Goal: Task Accomplishment & Management: Use online tool/utility

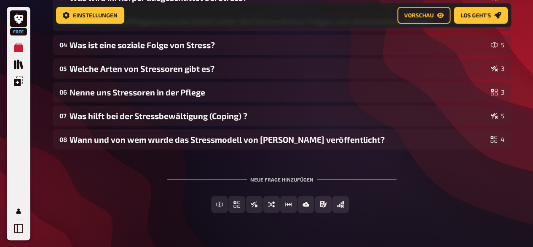
scroll to position [228, 0]
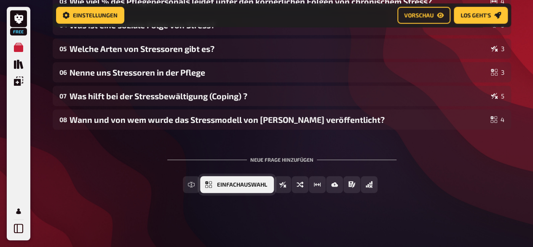
click at [216, 185] on button "Einfachauswahl" at bounding box center [237, 184] width 74 height 17
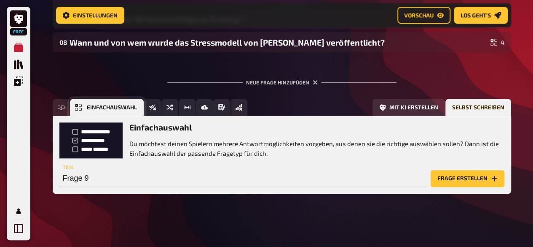
scroll to position [306, 0]
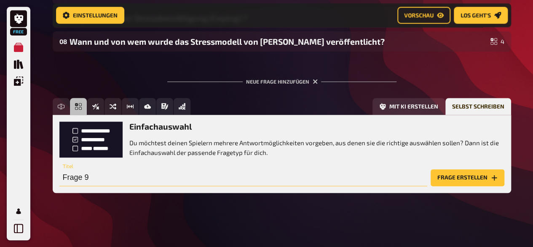
click at [107, 175] on input "Frage 9" at bounding box center [243, 177] width 368 height 17
click at [107, 175] on input "text" at bounding box center [243, 177] width 368 height 17
type input "Was versteht man unter Eustress?"
click at [468, 177] on button "Frage erstellen" at bounding box center [468, 177] width 74 height 17
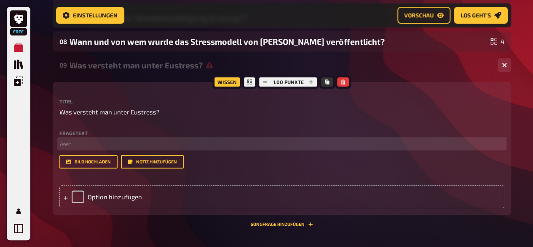
click at [68, 143] on p "﻿ leer" at bounding box center [281, 144] width 445 height 10
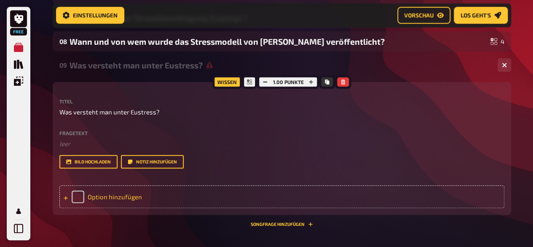
click at [104, 205] on div "Option hinzufügen" at bounding box center [281, 196] width 445 height 23
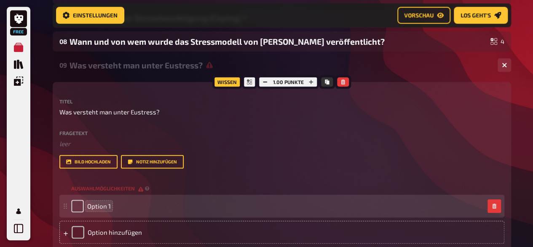
click at [103, 205] on span "Option 1" at bounding box center [99, 206] width 24 height 8
drag, startPoint x: 123, startPoint y: 206, endPoint x: 80, endPoint y: 204, distance: 43.0
click at [80, 204] on div "Option 1" at bounding box center [277, 205] width 413 height 13
click at [112, 204] on div "Option 1" at bounding box center [277, 205] width 413 height 13
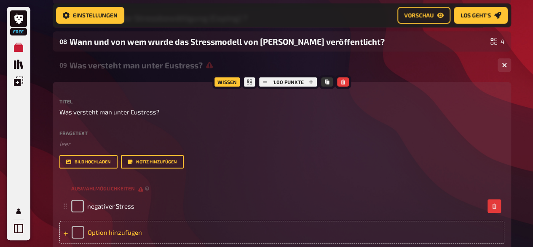
click at [116, 230] on div "Option hinzufügen" at bounding box center [281, 232] width 445 height 23
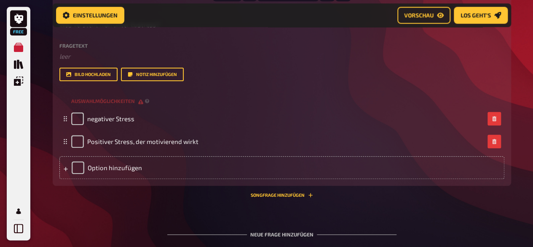
scroll to position [429, 0]
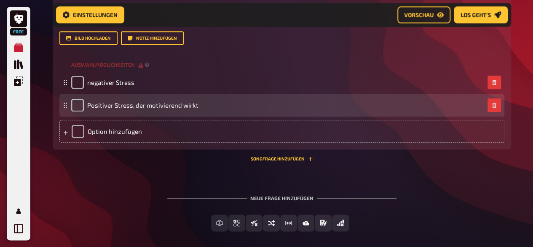
click at [76, 113] on div "Positiver Stress, der motivierend wirkt" at bounding box center [281, 105] width 445 height 23
click at [78, 108] on input "checkbox" at bounding box center [77, 105] width 13 height 13
checkbox input "true"
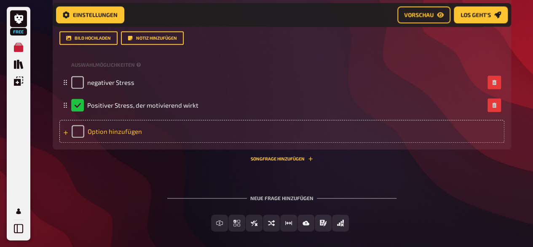
click at [105, 134] on div "Option hinzufügen" at bounding box center [281, 131] width 445 height 23
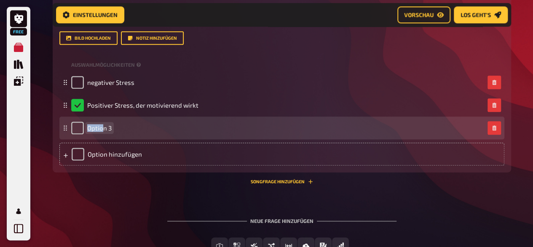
drag, startPoint x: 105, startPoint y: 134, endPoint x: 102, endPoint y: 129, distance: 4.9
click at [102, 129] on div "Option 3" at bounding box center [91, 127] width 40 height 13
drag, startPoint x: 115, startPoint y: 129, endPoint x: 87, endPoint y: 128, distance: 27.8
click at [87, 128] on div "Option 3" at bounding box center [277, 127] width 413 height 13
click at [110, 130] on span "Option 3" at bounding box center [99, 128] width 24 height 8
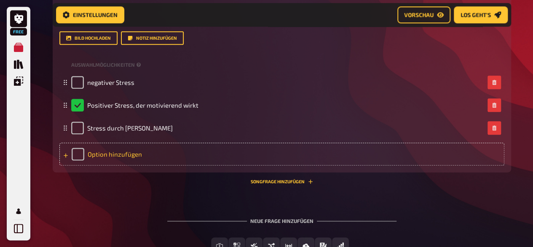
click at [112, 151] on div "Option hinzufügen" at bounding box center [281, 154] width 445 height 23
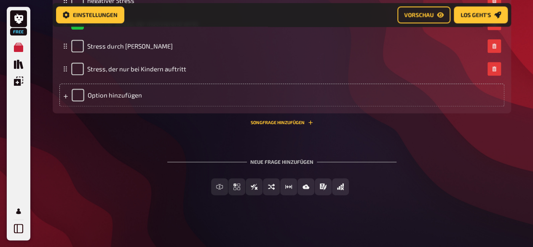
scroll to position [514, 0]
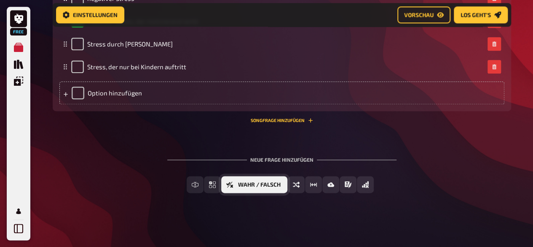
click at [238, 179] on button "Wahr / Falsch" at bounding box center [254, 184] width 66 height 17
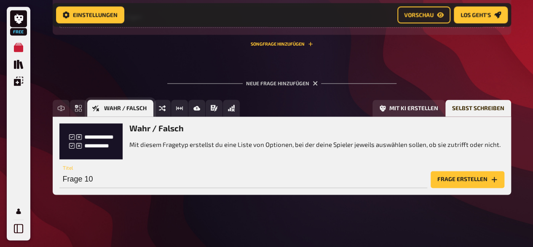
scroll to position [591, 0]
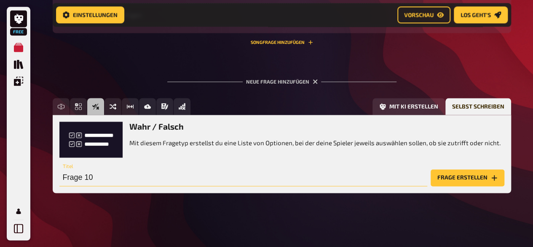
click at [109, 182] on input "Frage 10" at bounding box center [243, 177] width 368 height 17
type input "Welche Interpretation eines Stressors gibt es?"
click at [461, 171] on button "Frage erstellen" at bounding box center [468, 177] width 74 height 17
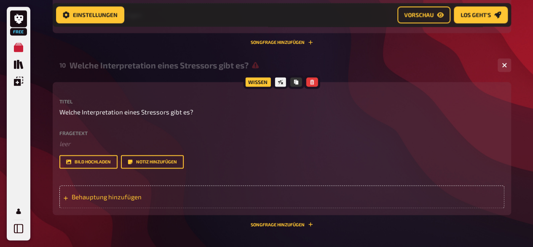
click at [169, 199] on span "Behauptung hinzufügen" at bounding box center [137, 197] width 131 height 8
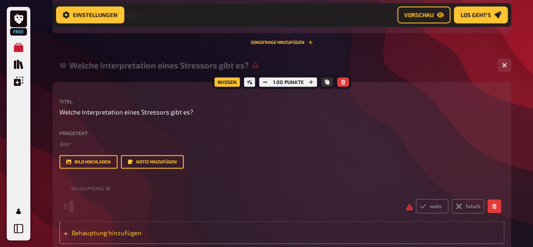
click at [169, 199] on div "wahr falsch" at bounding box center [277, 206] width 413 height 14
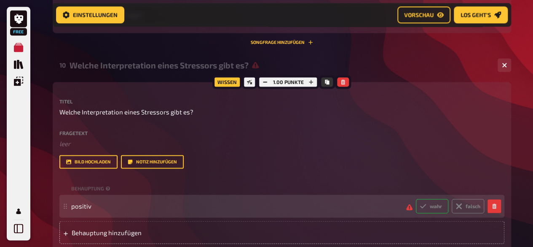
click at [433, 209] on label "wahr" at bounding box center [432, 206] width 32 height 14
click at [416, 199] on input "wahr" at bounding box center [416, 198] width 0 height 0
radio input "true"
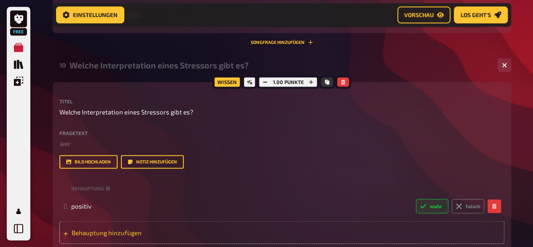
click at [114, 236] on div "Behauptung hinzufügen" at bounding box center [281, 232] width 445 height 23
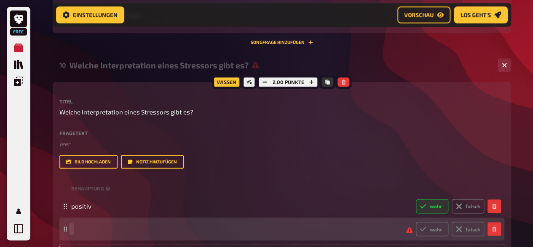
click at [115, 237] on div "wahr falsch" at bounding box center [281, 228] width 445 height 23
click at [425, 235] on label "wahr" at bounding box center [432, 228] width 32 height 14
click at [416, 221] on input "wahr" at bounding box center [416, 221] width 0 height 0
radio input "true"
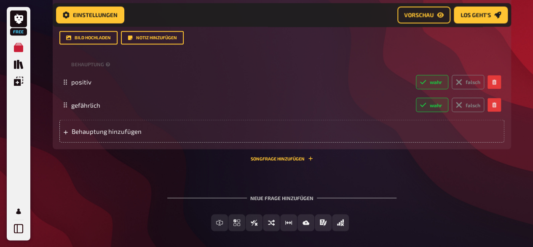
scroll to position [717, 0]
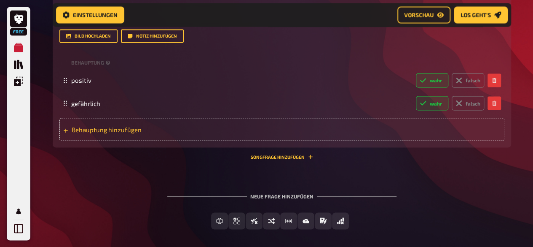
click at [110, 129] on span "Behauptung hinzufügen" at bounding box center [137, 129] width 131 height 8
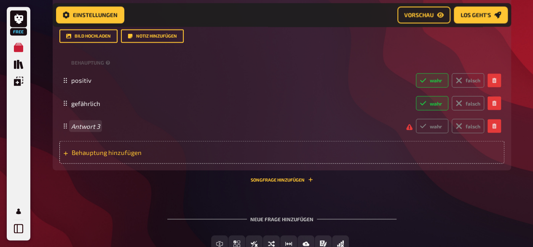
click at [110, 129] on span "Antwort 3" at bounding box center [235, 126] width 328 height 8
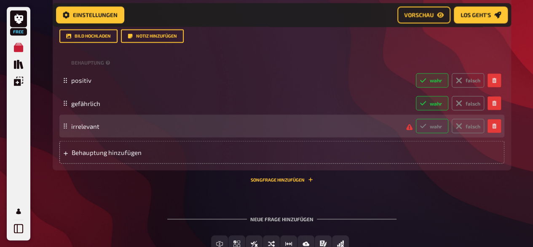
click at [430, 123] on label "wahr" at bounding box center [432, 125] width 32 height 14
click at [416, 118] on input "wahr" at bounding box center [416, 118] width 0 height 0
radio input "true"
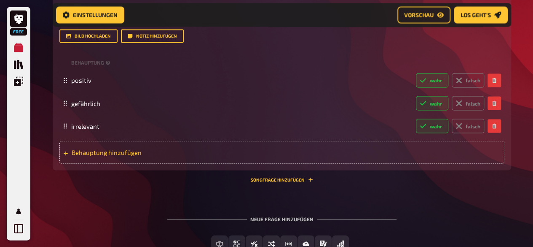
click at [156, 153] on span "Behauptung hinzufügen" at bounding box center [137, 152] width 131 height 8
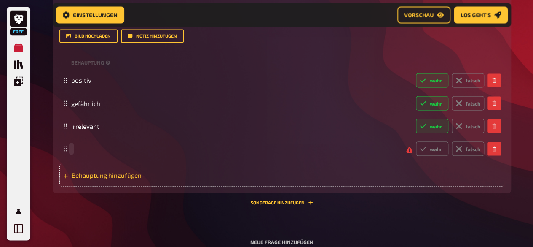
click at [156, 153] on div "wahr falsch" at bounding box center [277, 148] width 413 height 14
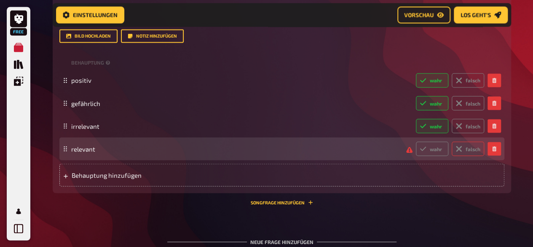
click at [466, 153] on label "falsch" at bounding box center [468, 148] width 32 height 14
click at [416, 141] on input "falsch" at bounding box center [416, 141] width 0 height 0
radio input "true"
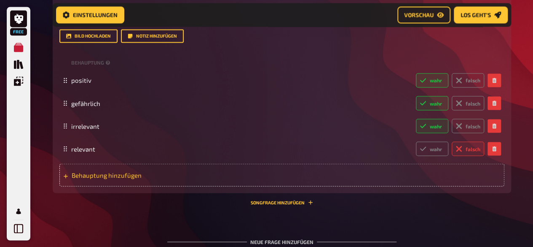
click at [120, 165] on div "Behauptung hinzufügen" at bounding box center [281, 174] width 445 height 23
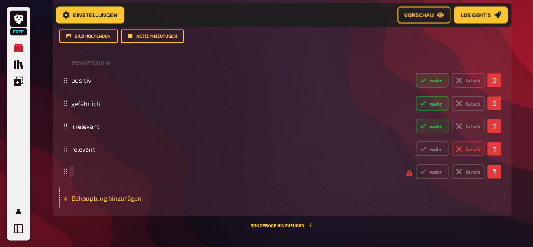
click at [120, 165] on div "wahr falsch" at bounding box center [277, 171] width 413 height 14
click at [120, 165] on div "cooo wahr falsch" at bounding box center [277, 171] width 413 height 14
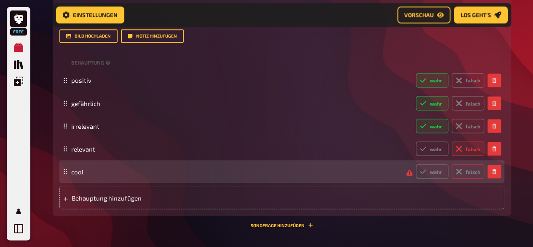
click at [461, 174] on icon at bounding box center [459, 171] width 11 height 11
click at [416, 164] on input "falsch" at bounding box center [416, 164] width 0 height 0
radio input "true"
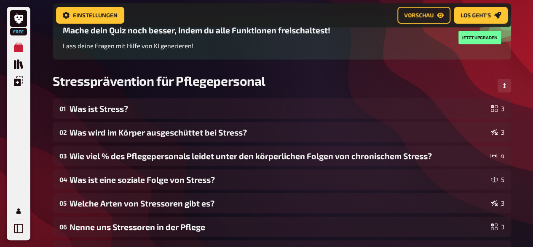
scroll to position [33, 0]
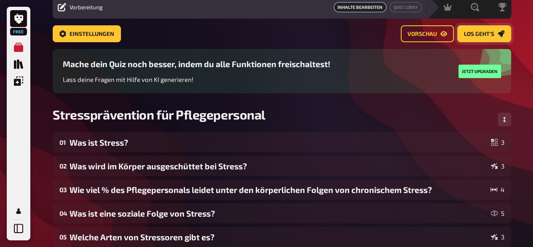
click at [478, 29] on link "Los geht's" at bounding box center [484, 33] width 54 height 17
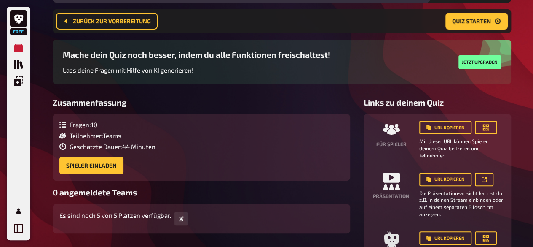
scroll to position [69, 0]
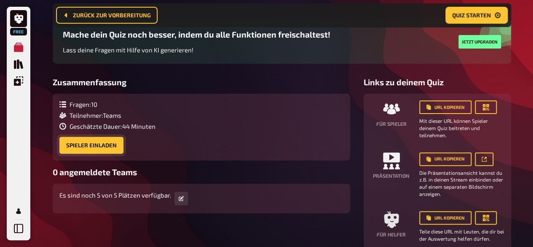
click at [94, 147] on button "Spieler einladen" at bounding box center [91, 145] width 64 height 17
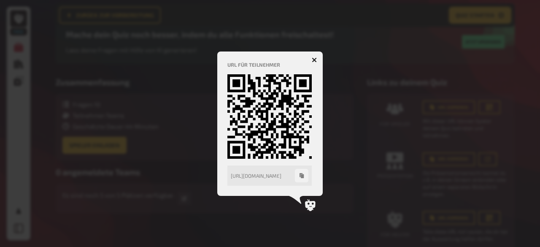
click at [314, 58] on icon "button" at bounding box center [314, 59] width 5 height 5
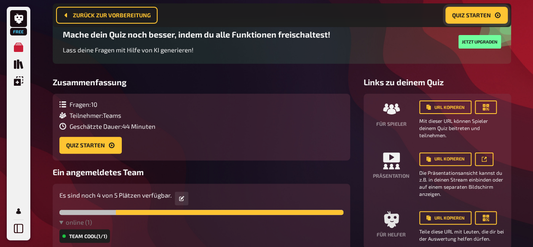
click at [464, 16] on span "Quiz starten" at bounding box center [471, 15] width 39 height 6
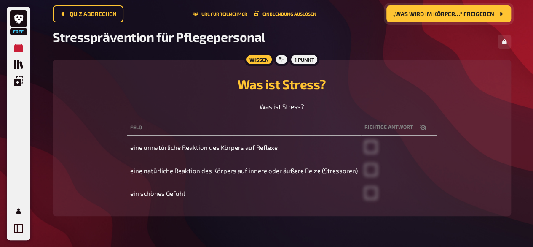
scroll to position [69, 0]
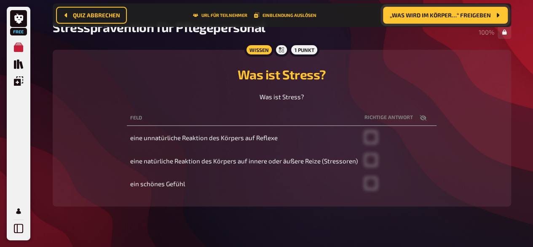
click at [449, 16] on span "„Was wird im Körper…“ freigeben" at bounding box center [440, 15] width 101 height 6
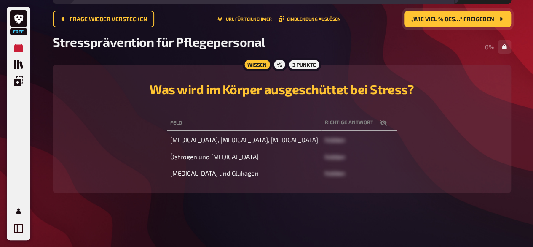
scroll to position [47, 0]
click at [449, 17] on span "„Wie viel % des…“ freigeben" at bounding box center [453, 20] width 83 height 6
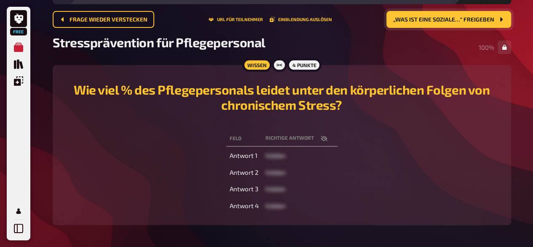
click at [471, 17] on span "„Was ist eine soziale…“ freigeben" at bounding box center [443, 20] width 101 height 6
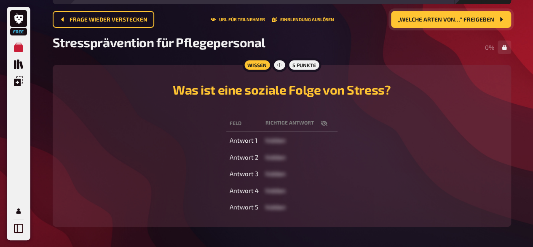
click at [471, 17] on span "„Welche Arten von…“ freigeben" at bounding box center [446, 20] width 97 height 6
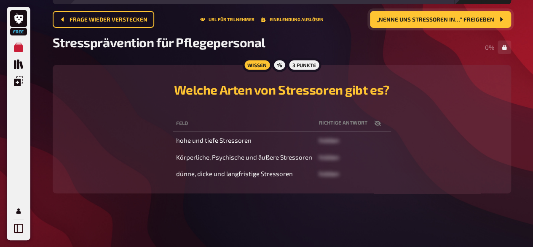
click at [472, 20] on span "„Nenne uns Stressoren in…“ freigeben" at bounding box center [436, 20] width 118 height 6
click at [472, 20] on button "„Nenne uns Stressoren in…“ freigeben" at bounding box center [440, 19] width 141 height 17
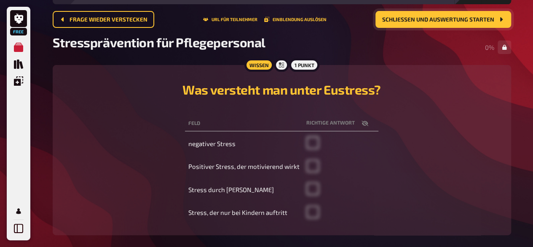
click at [472, 20] on span "Schließen und Auswertung starten" at bounding box center [438, 20] width 112 height 6
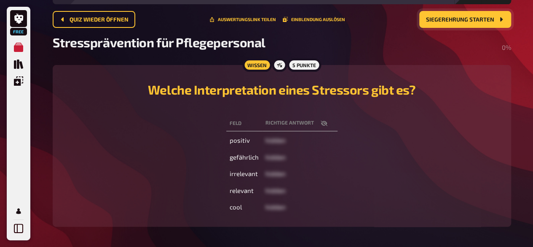
click at [472, 20] on span "Siegerehrung starten" at bounding box center [460, 20] width 68 height 6
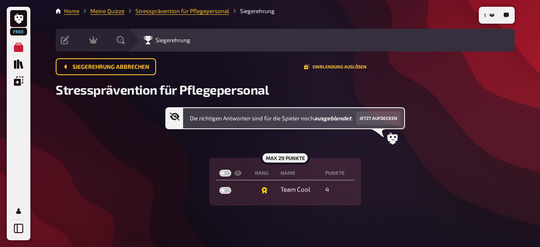
click at [190, 47] on div "Siegerehrung" at bounding box center [320, 40] width 387 height 23
click at [199, 46] on div "Siegerehrung" at bounding box center [320, 40] width 387 height 23
click at [100, 11] on link "Meine Quizze" at bounding box center [107, 11] width 34 height 7
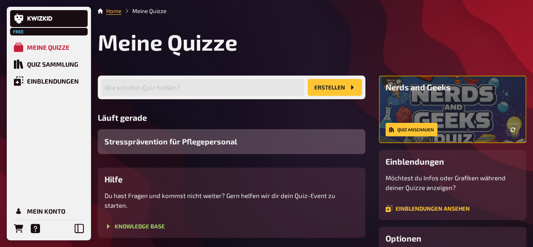
click at [267, 143] on div "Stressprävention für Pflegepersonal" at bounding box center [232, 141] width 268 height 25
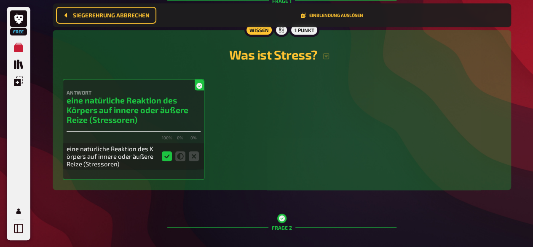
scroll to position [98, 0]
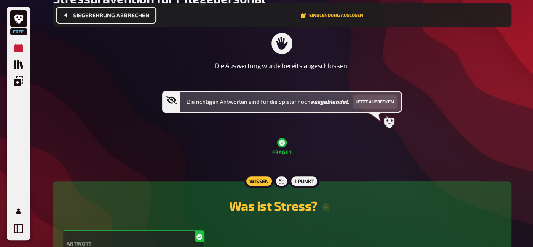
click at [140, 16] on span "Siegerehrung abbrechen" at bounding box center [111, 15] width 77 height 6
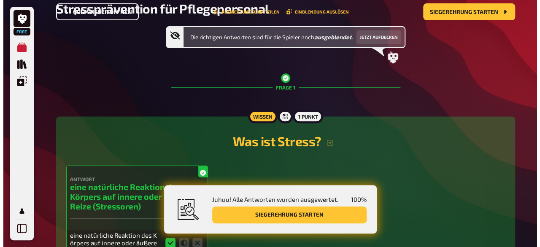
scroll to position [0, 0]
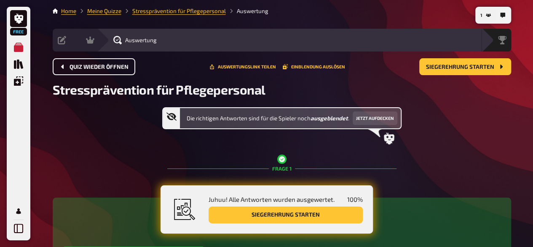
click at [306, 64] on div "Quiz wieder öffnen Auswertungslink teilen Einblendung auslösen Siegerehrung sta…" at bounding box center [282, 66] width 459 height 17
click at [306, 67] on button "Einblendung auslösen" at bounding box center [314, 66] width 62 height 5
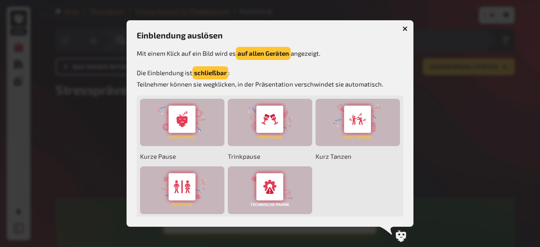
scroll to position [26, 0]
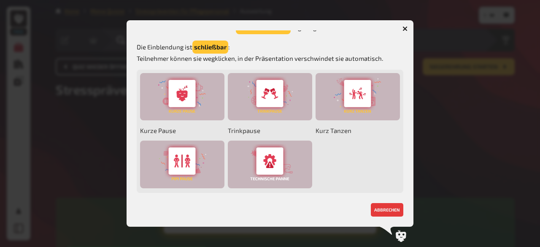
click at [385, 198] on div "Einblendung auslösen Mit einem Klick auf ein Bild wird es auf allen Geräten ang…" at bounding box center [270, 123] width 266 height 186
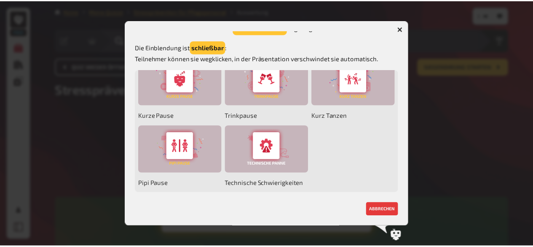
scroll to position [146, 0]
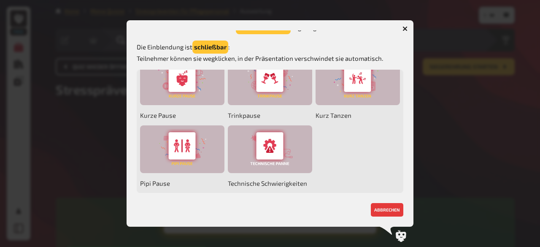
click at [403, 31] on icon "button" at bounding box center [404, 28] width 5 height 5
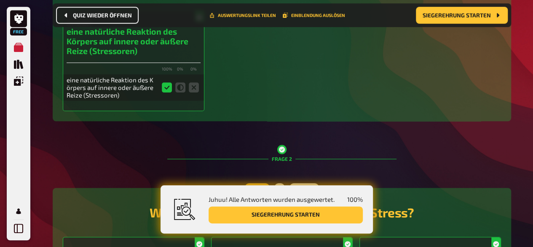
scroll to position [260, 0]
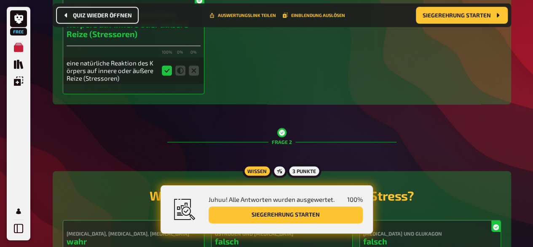
drag, startPoint x: 328, startPoint y: 213, endPoint x: 272, endPoint y: 221, distance: 57.0
click at [272, 221] on button "Siegerehrung starten" at bounding box center [286, 214] width 154 height 17
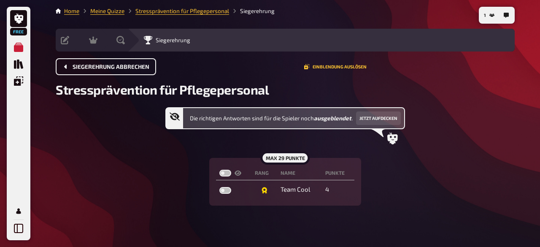
drag, startPoint x: 98, startPoint y: 67, endPoint x: 90, endPoint y: 67, distance: 7.6
click at [90, 67] on span "Siegerehrung abbrechen" at bounding box center [111, 67] width 77 height 6
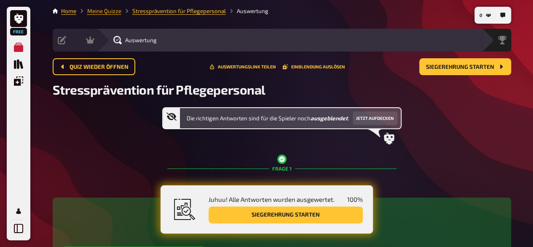
click at [97, 11] on link "Meine Quizze" at bounding box center [104, 11] width 34 height 7
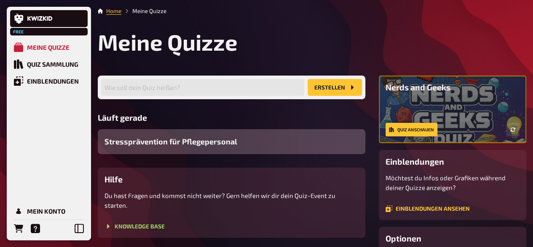
click at [235, 143] on span "Stressprävention für Pflegepersonal" at bounding box center [171, 141] width 133 height 11
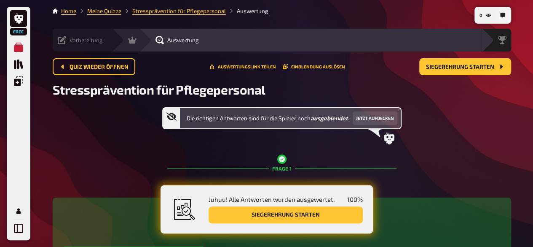
click at [63, 41] on icon at bounding box center [62, 40] width 8 height 8
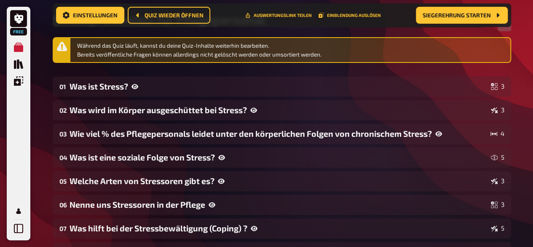
scroll to position [78, 0]
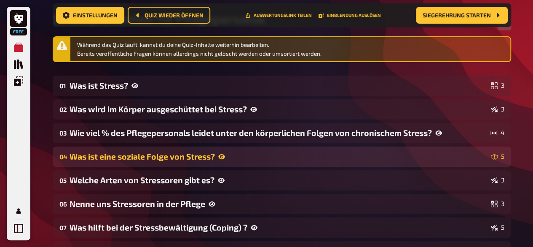
click at [284, 158] on div "Was ist eine soziale Folge von Stress?" at bounding box center [279, 156] width 418 height 10
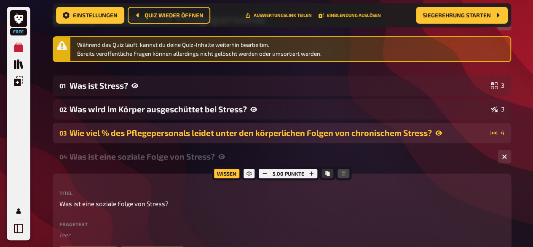
click at [280, 132] on div "Wie viel % des Pflegepersonals leidet unter den körperlichen Folgen von chronis…" at bounding box center [279, 133] width 418 height 10
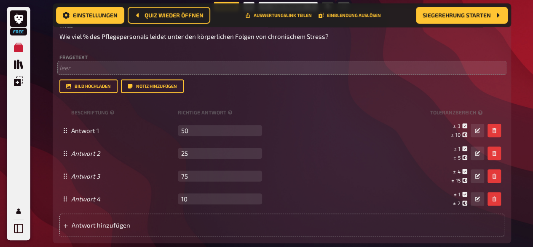
scroll to position [223, 0]
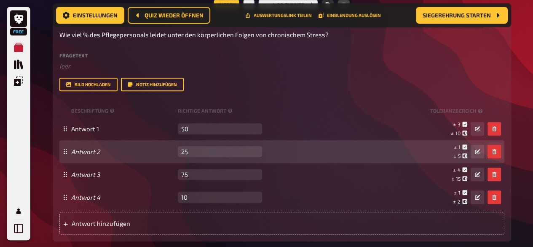
click at [493, 151] on icon "button" at bounding box center [494, 151] width 5 height 5
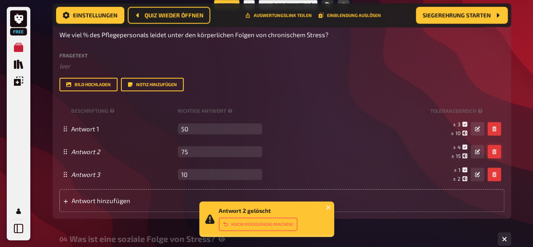
click at [493, 151] on icon "button" at bounding box center [494, 151] width 5 height 5
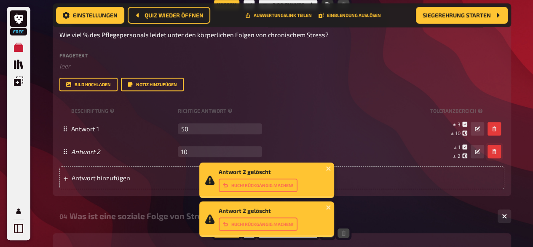
click at [493, 151] on icon "button" at bounding box center [494, 151] width 5 height 5
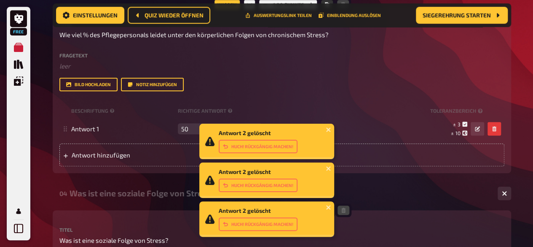
click at [351, 77] on div "Fragetext ﻿ leer Hier hinziehen für Dateiupload Bild hochladen Notiz hinzufügen" at bounding box center [281, 72] width 445 height 38
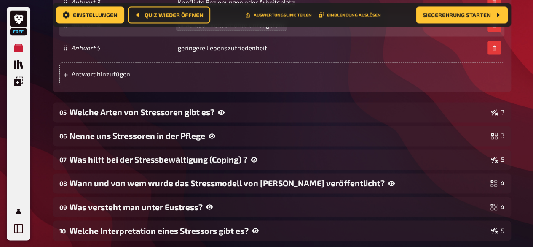
scroll to position [601, 0]
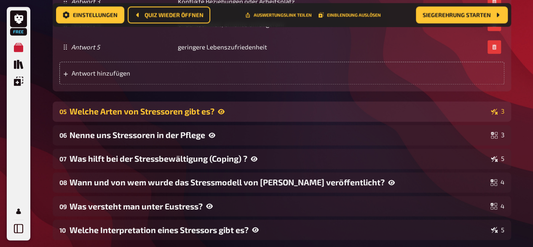
click at [229, 110] on div "Welche Arten von Stressoren gibt es?" at bounding box center [279, 111] width 418 height 10
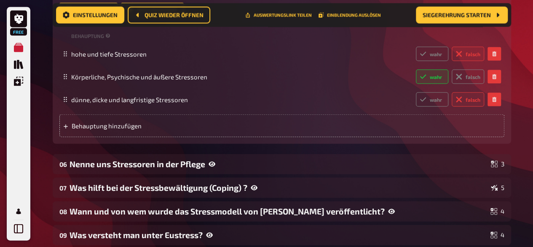
scroll to position [800, 0]
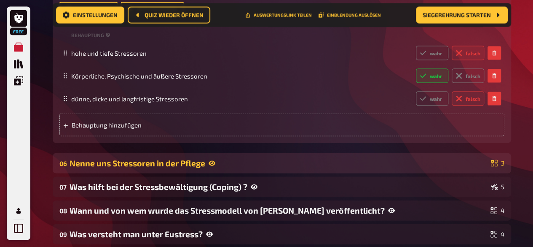
click at [223, 157] on div "06 Nenne uns Stressoren in der Pflege 3" at bounding box center [282, 163] width 459 height 20
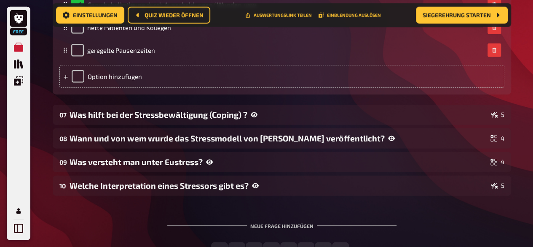
scroll to position [1100, 0]
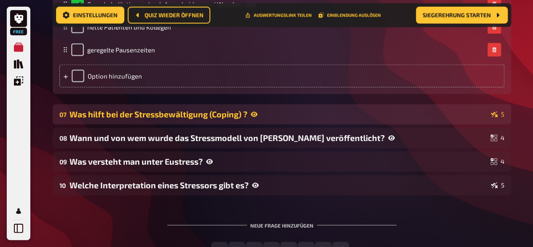
click at [224, 109] on div "07 Was hilft bei der Stressbewältigung (Coping) ? 5" at bounding box center [282, 114] width 459 height 20
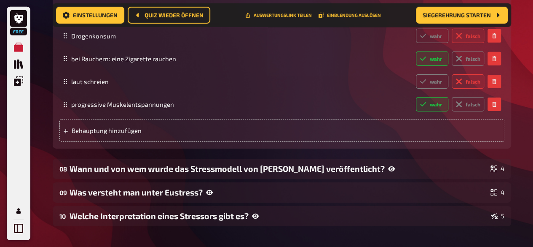
scroll to position [1342, 0]
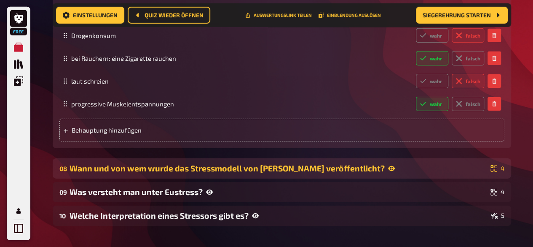
click at [224, 167] on div "Wann und von wem wurde das Stressmodell von [PERSON_NAME] veröffentlicht?" at bounding box center [279, 168] width 418 height 10
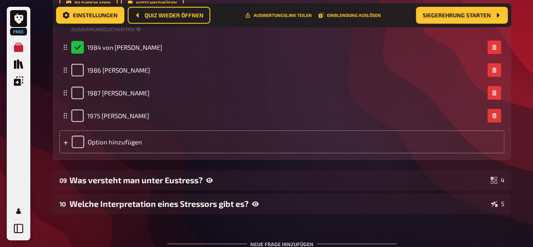
scroll to position [1605, 0]
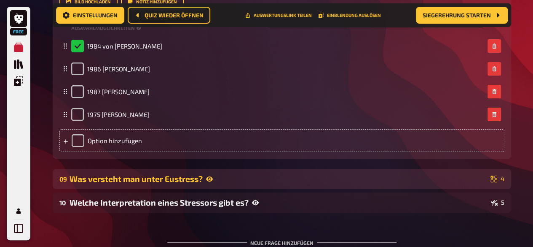
click at [210, 175] on icon at bounding box center [209, 178] width 7 height 7
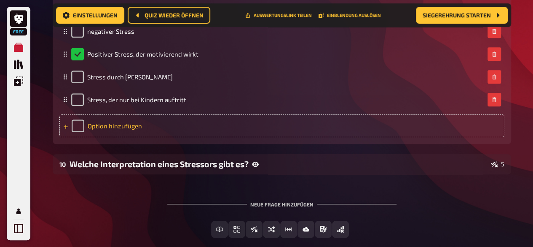
scroll to position [1894, 0]
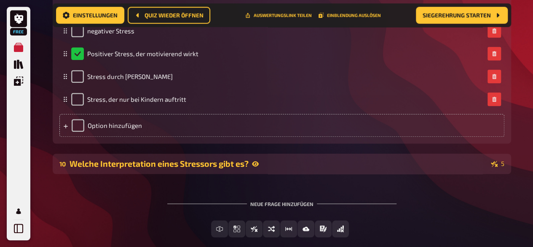
click at [229, 157] on div "10 Welche Interpretation eines Stressors gibt es? 5" at bounding box center [282, 163] width 459 height 20
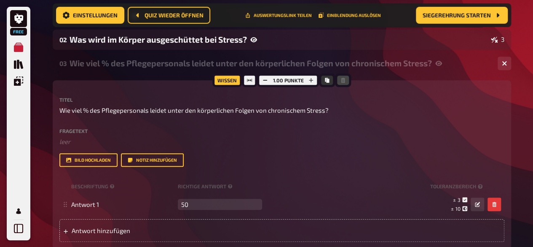
scroll to position [0, 0]
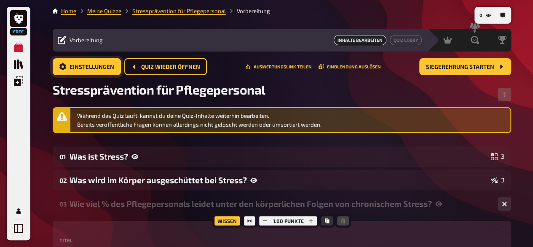
click at [83, 62] on link "Einstellungen" at bounding box center [87, 66] width 68 height 17
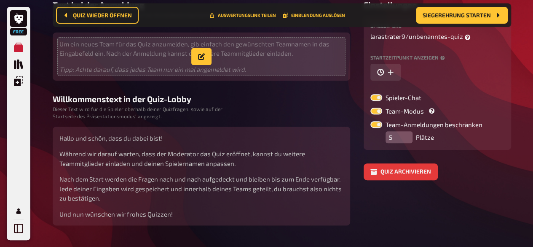
scroll to position [133, 0]
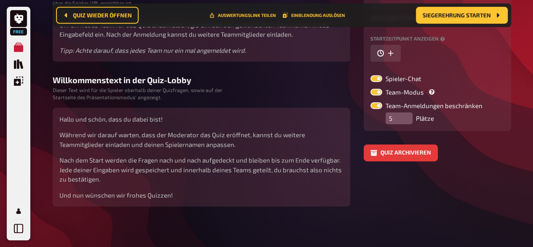
click at [422, 192] on aside "Einstellungen Spieler-URL larastrater9 / unbenanntes-quiz Startzeitpunkt anzeig…" at bounding box center [438, 93] width 148 height 225
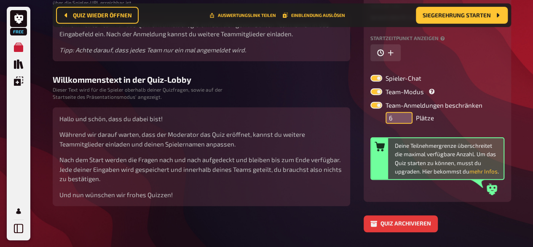
click at [405, 113] on input "6" at bounding box center [399, 118] width 27 height 12
click at [405, 113] on input "7" at bounding box center [399, 118] width 27 height 12
click at [405, 113] on input "8" at bounding box center [399, 118] width 27 height 12
click at [405, 113] on input "9" at bounding box center [399, 118] width 27 height 12
click at [405, 113] on input "10" at bounding box center [399, 118] width 27 height 12
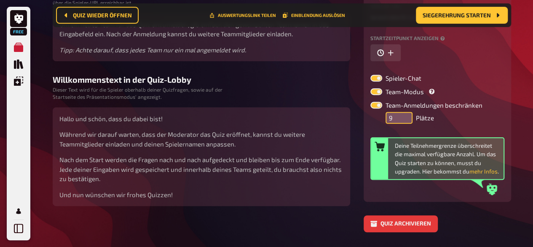
click at [405, 121] on input "9" at bounding box center [399, 118] width 27 height 12
click at [405, 121] on input "8" at bounding box center [399, 118] width 27 height 12
click at [405, 121] on input "7" at bounding box center [399, 118] width 27 height 12
click at [405, 121] on input "6" at bounding box center [399, 118] width 27 height 12
type input "5"
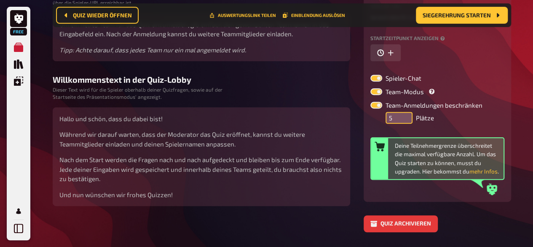
click at [405, 121] on input "5" at bounding box center [399, 118] width 27 height 12
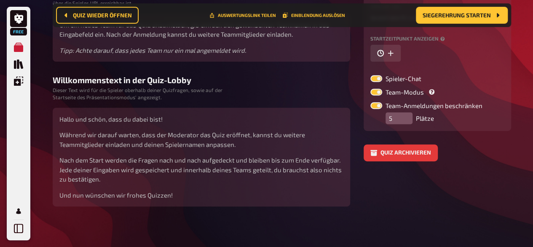
click at [494, 146] on div "Quiz archivieren" at bounding box center [438, 152] width 148 height 17
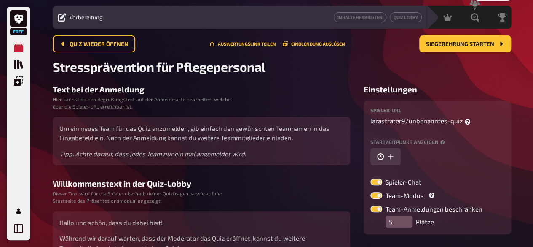
scroll to position [0, 0]
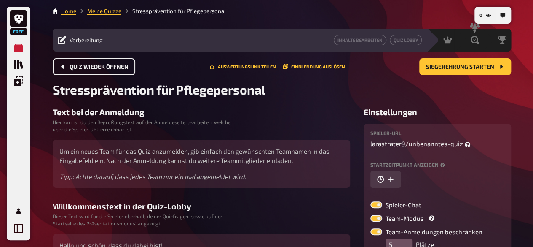
click at [116, 73] on button "Quiz wieder öffnen" at bounding box center [94, 66] width 83 height 17
